Goal: Task Accomplishment & Management: Manage account settings

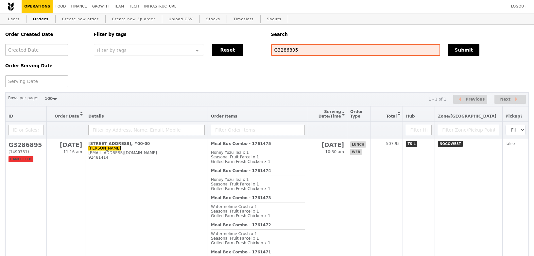
select select "100"
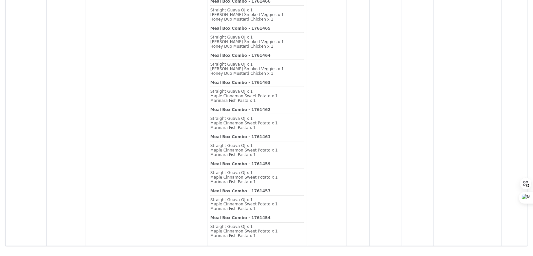
scroll to position [423, 0]
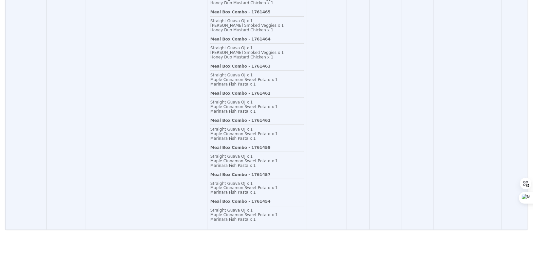
click at [281, 137] on div "Marinara Fish Pasta x 1" at bounding box center [257, 138] width 94 height 5
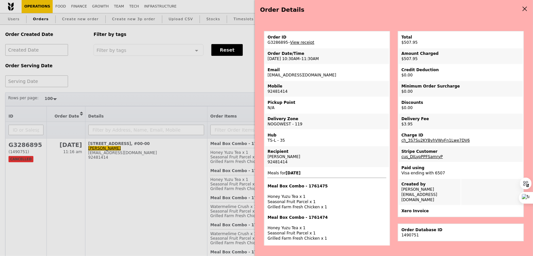
scroll to position [54, 0]
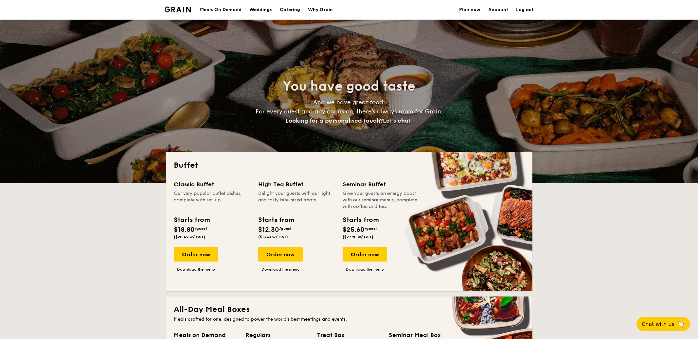
select select
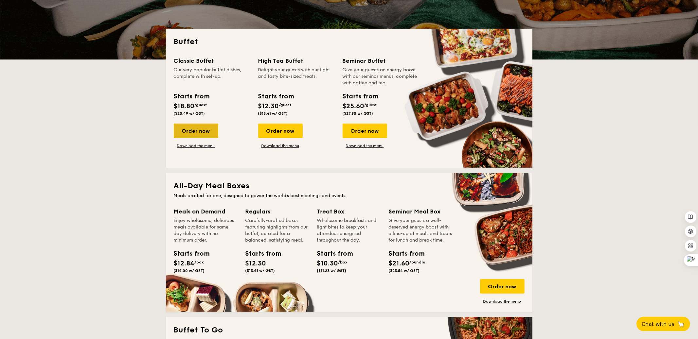
click at [199, 130] on div "Order now" at bounding box center [196, 131] width 44 height 14
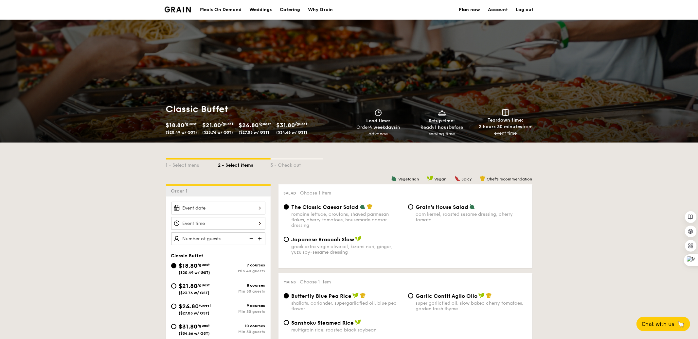
click at [239, 210] on div at bounding box center [218, 208] width 94 height 13
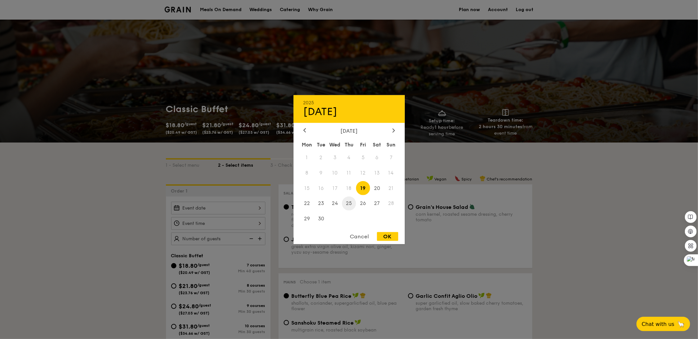
click at [344, 202] on span "25" at bounding box center [349, 204] width 14 height 14
click at [385, 239] on div "OK" at bounding box center [387, 236] width 21 height 9
type input "Sep 25, 2025"
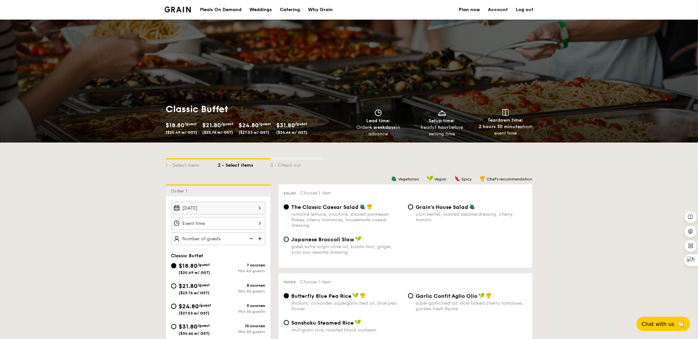
click at [250, 226] on div at bounding box center [218, 223] width 94 height 13
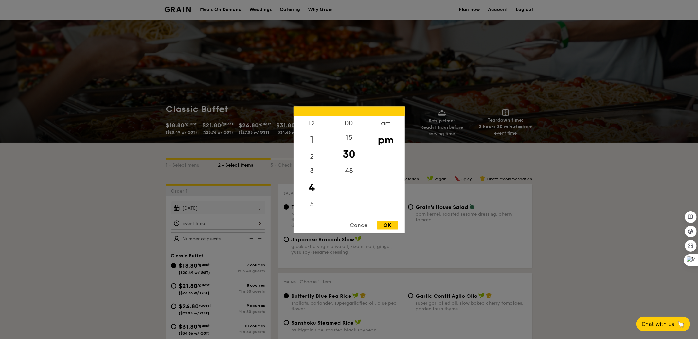
click at [310, 140] on div "1" at bounding box center [311, 139] width 37 height 19
click at [384, 224] on div "OK" at bounding box center [387, 225] width 21 height 9
type input "1:30PM"
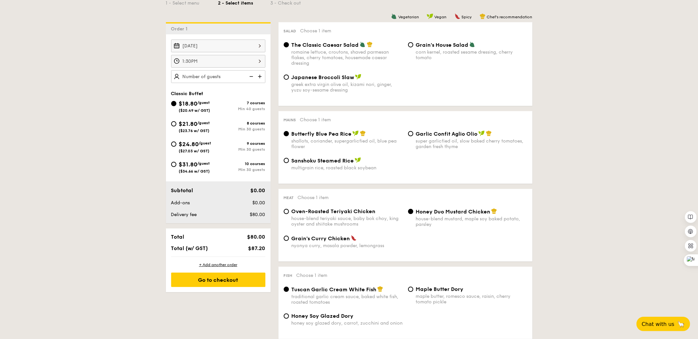
scroll to position [172, 0]
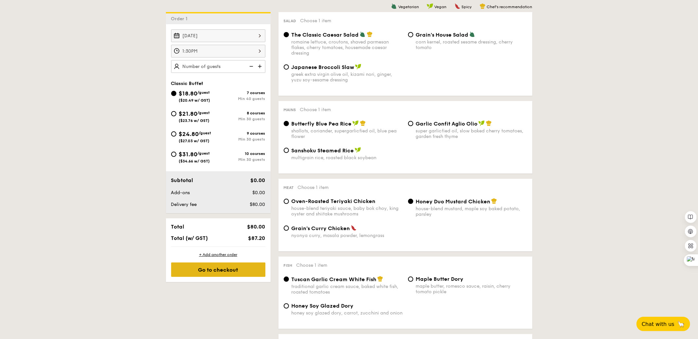
click at [236, 267] on div "Go to checkout" at bounding box center [218, 270] width 94 height 14
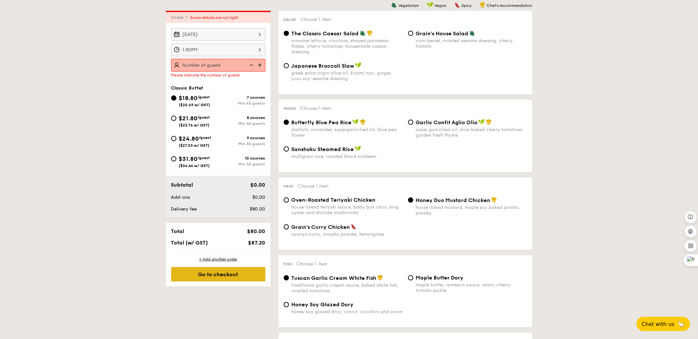
scroll to position [175, 0]
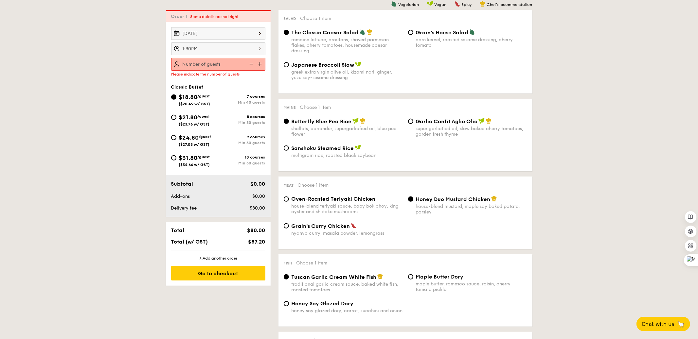
click at [262, 68] on img at bounding box center [260, 64] width 10 height 12
type input "40 guests"
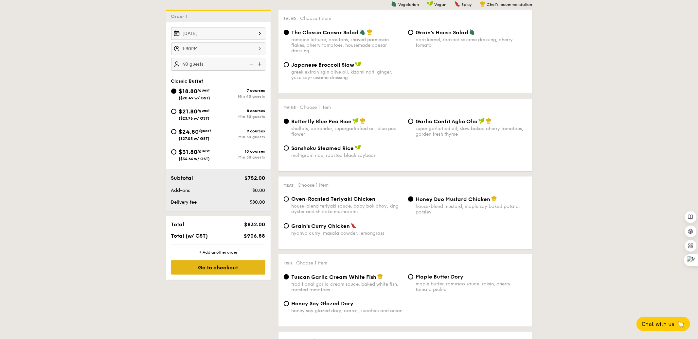
click at [256, 272] on div "Go to checkout" at bounding box center [218, 267] width 94 height 14
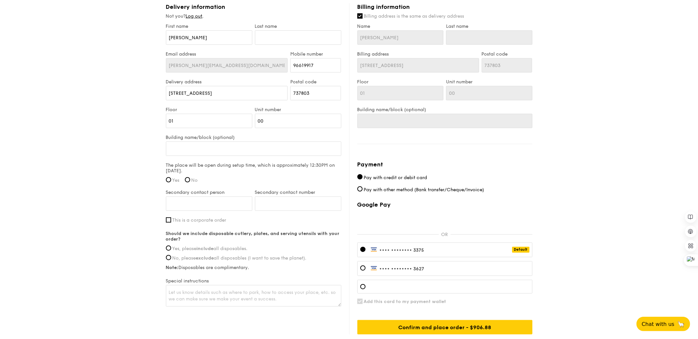
scroll to position [401, 0]
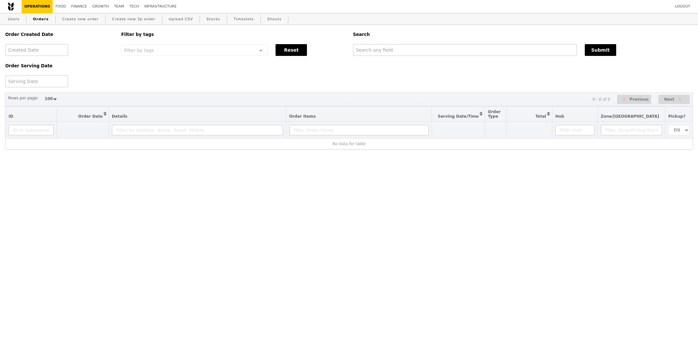
select select "100"
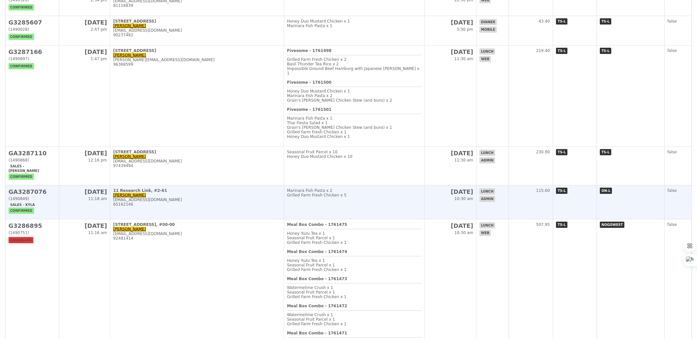
scroll to position [547, 0]
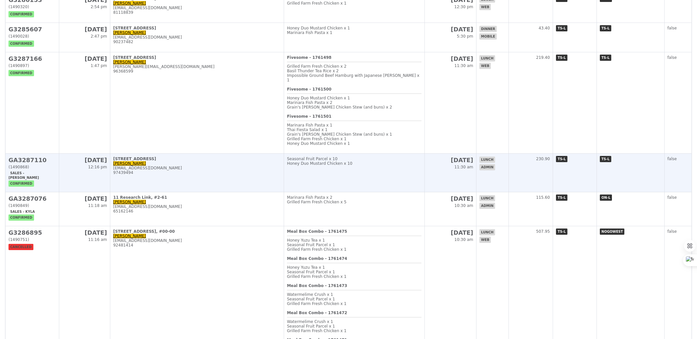
click at [257, 154] on td "[STREET_ADDRESS][GEOGRAPHIC_DATA][PERSON_NAME][PERSON_NAME][EMAIL_ADDRESS][DOMA…" at bounding box center [197, 173] width 174 height 39
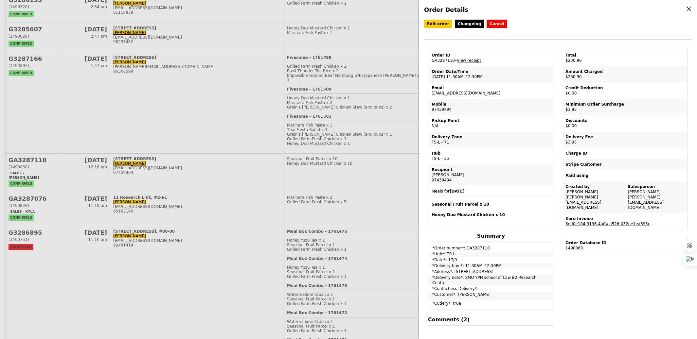
scroll to position [6, 0]
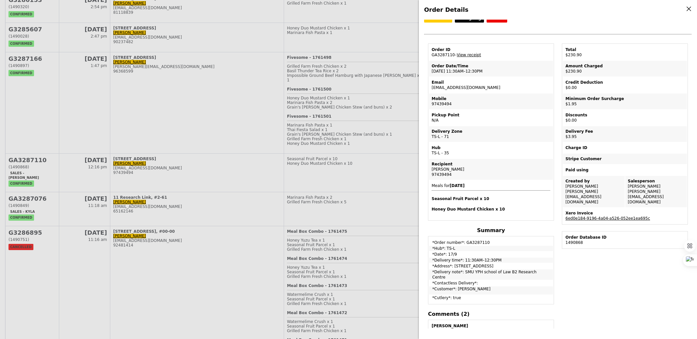
click at [467, 281] on td "*Contactless Delivery*:" at bounding box center [491, 283] width 124 height 5
drag, startPoint x: 462, startPoint y: 267, endPoint x: 545, endPoint y: 266, distance: 82.8
click at [545, 269] on td "*Delivery note*: SMU YPH school of Law B2 Research Centre" at bounding box center [491, 274] width 124 height 10
copy td "SMU YPH school of Law B2 Research Centre"
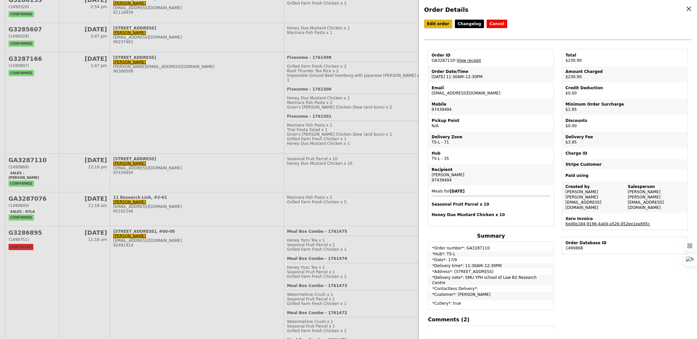
click at [434, 24] on link "Edit order" at bounding box center [438, 24] width 28 height 9
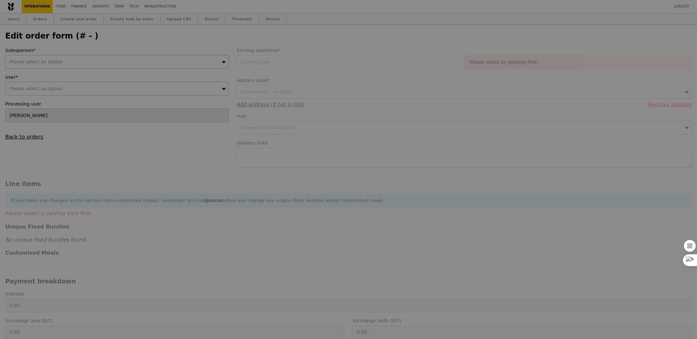
type input "[DATE]"
type textarea "SMU YPH school of Law B2 Research Centre"
type input "225.00"
type input "1.79"
type input "1.95"
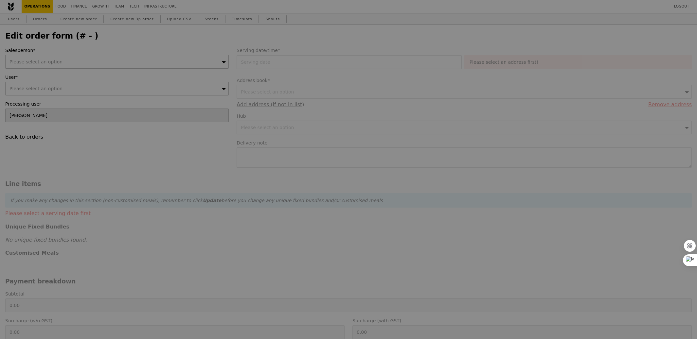
type input "3.62"
type input "3.95"
type input "230.90"
type input "Loading..."
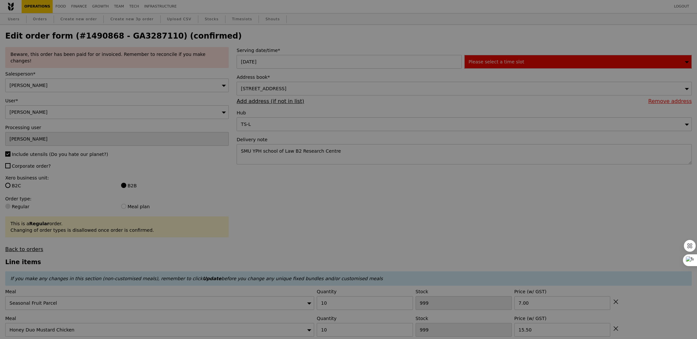
type input "487"
type input "442"
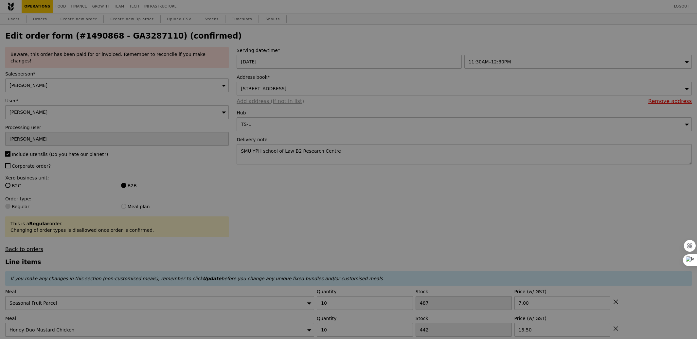
type input "Update"
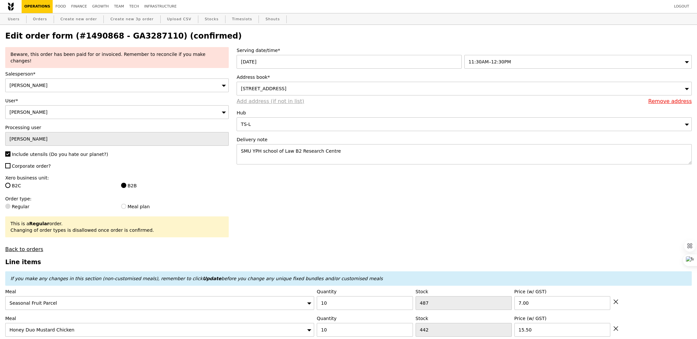
click at [285, 102] on link "Add address (if not in list)" at bounding box center [269, 101] width 67 height 6
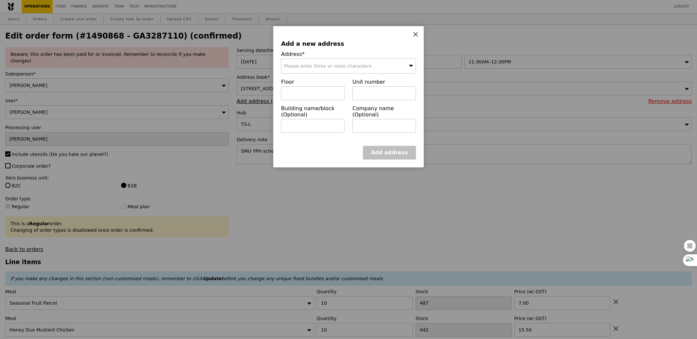
click at [320, 62] on div "Please enter three or more characters" at bounding box center [348, 66] width 135 height 15
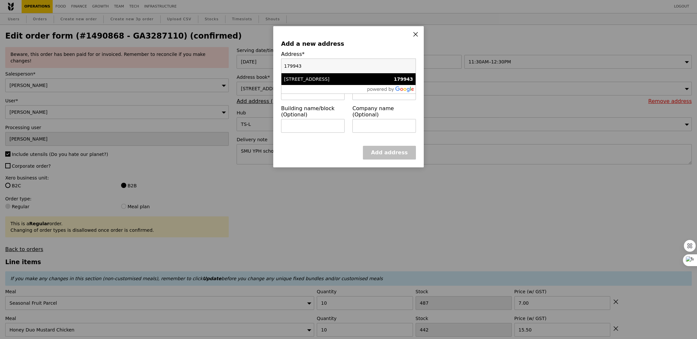
type input "179943"
click at [323, 76] on div "[STREET_ADDRESS]" at bounding box center [332, 79] width 97 height 7
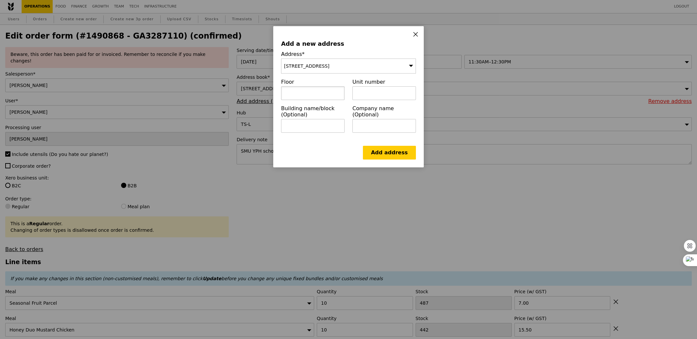
click at [311, 93] on input "text" at bounding box center [312, 93] width 63 height 14
paste input "SMU YPH school of Law"
type input "SMU YPH school of Law"
click at [393, 94] on input "text" at bounding box center [383, 93] width 63 height 14
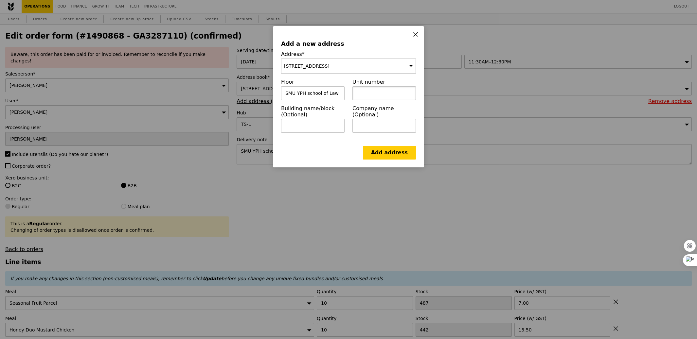
click at [393, 94] on input "text" at bounding box center [383, 93] width 63 height 14
paste input "B2 Research Centre"
type input "B2 Research Centre"
click at [395, 154] on link "Add address" at bounding box center [389, 153] width 53 height 14
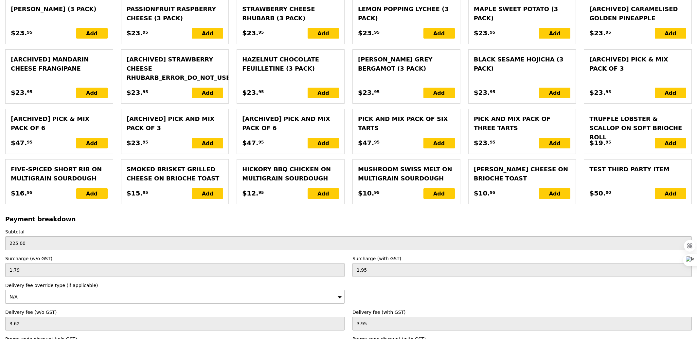
scroll to position [1407, 0]
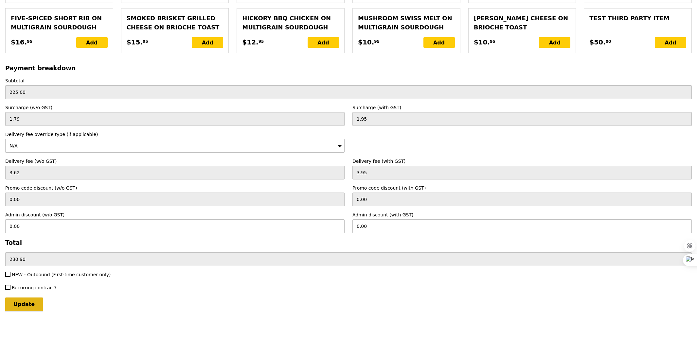
click at [17, 298] on input "Update" at bounding box center [24, 305] width 38 height 14
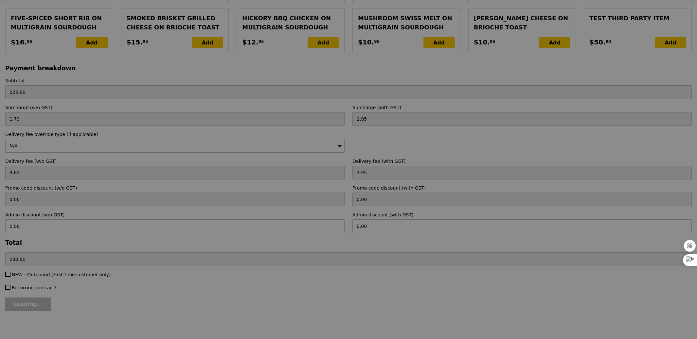
type input "Update"
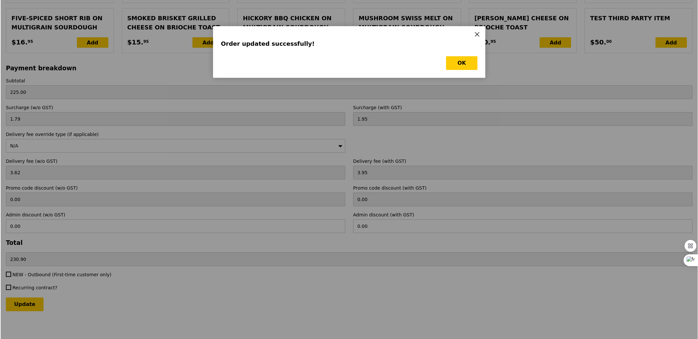
scroll to position [0, 0]
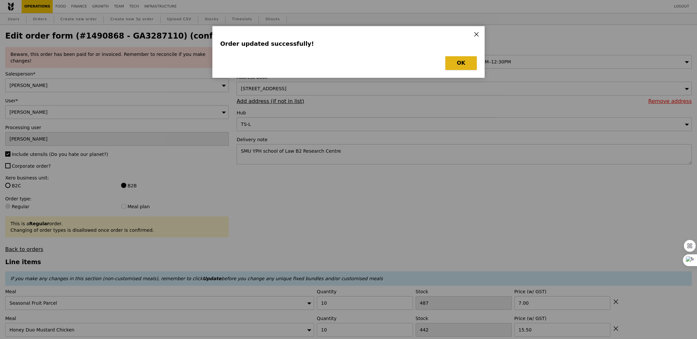
click at [456, 65] on button "OK" at bounding box center [460, 63] width 31 height 14
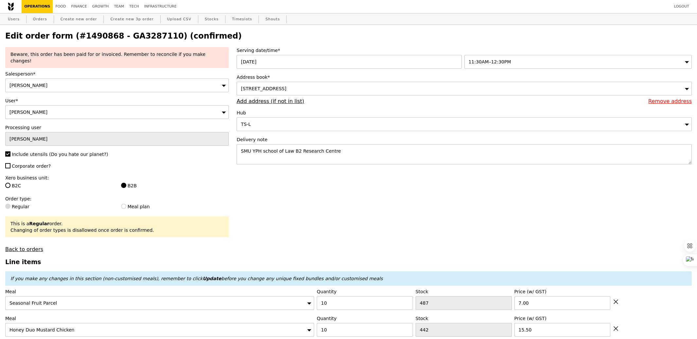
click at [127, 39] on h2 "Edit order form (#1490868 - GA3287110) (confirmed)" at bounding box center [348, 35] width 686 height 9
copy h2 "GA3287110"
click at [34, 17] on link "Orders" at bounding box center [39, 19] width 19 height 12
select select "100"
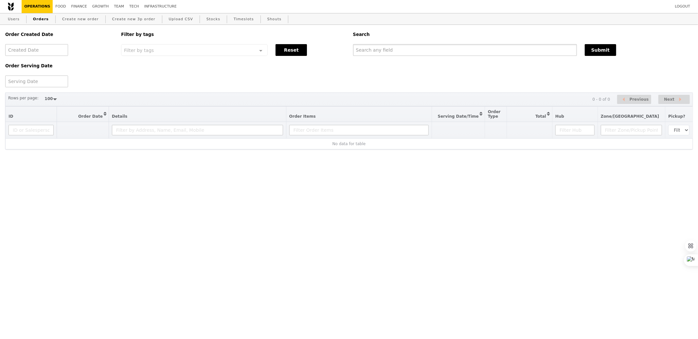
click at [376, 47] on input "text" at bounding box center [465, 50] width 224 height 12
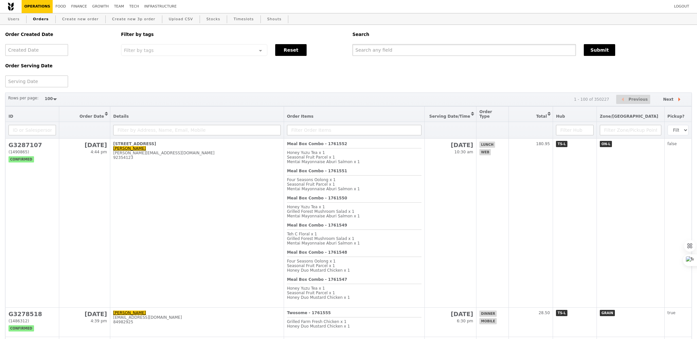
paste input "GA3287110"
type input "GA3287110"
